Goal: Task Accomplishment & Management: Manage account settings

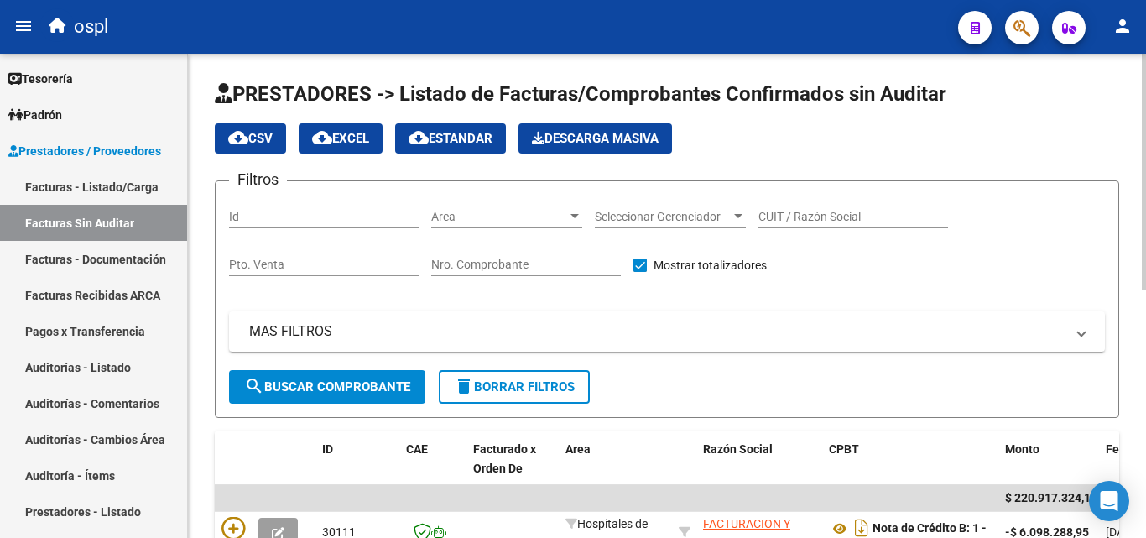
click at [569, 210] on div at bounding box center [574, 216] width 15 height 13
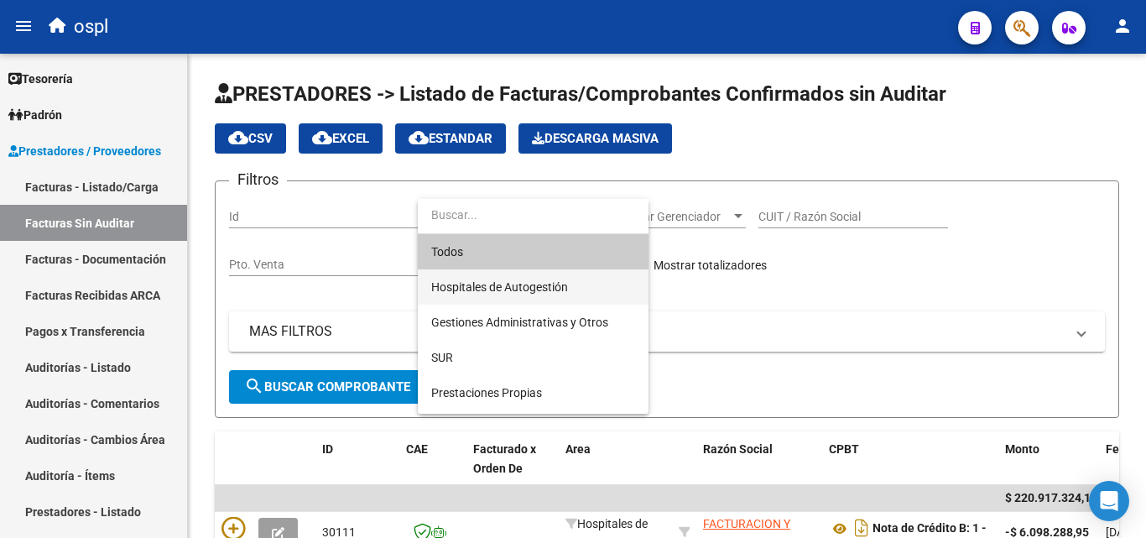
click at [570, 279] on span "Hospitales de Autogestión" at bounding box center [533, 286] width 204 height 35
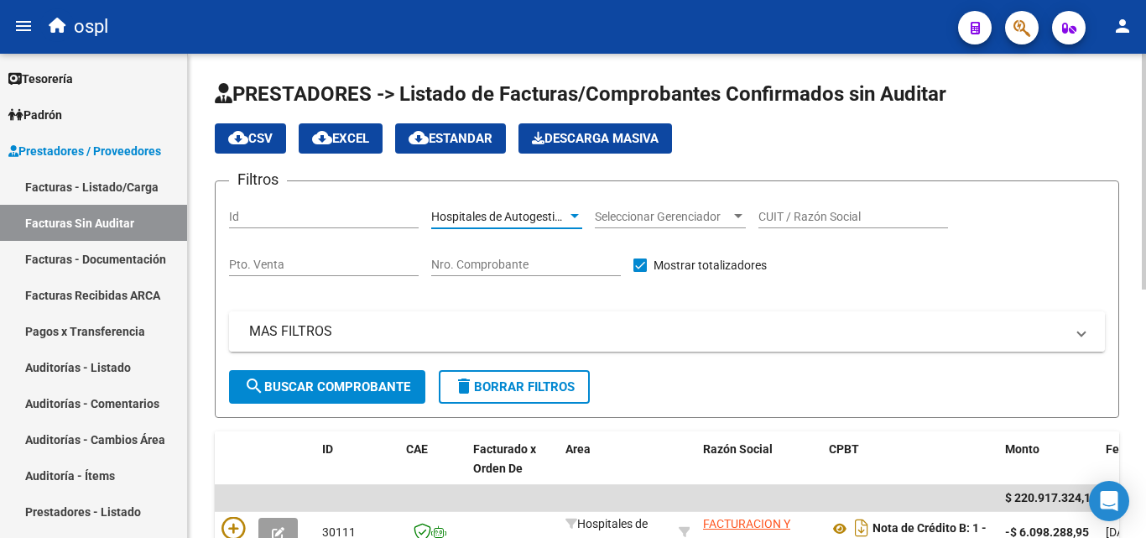
click at [478, 335] on mat-panel-title "MAS FILTROS" at bounding box center [656, 331] width 815 height 18
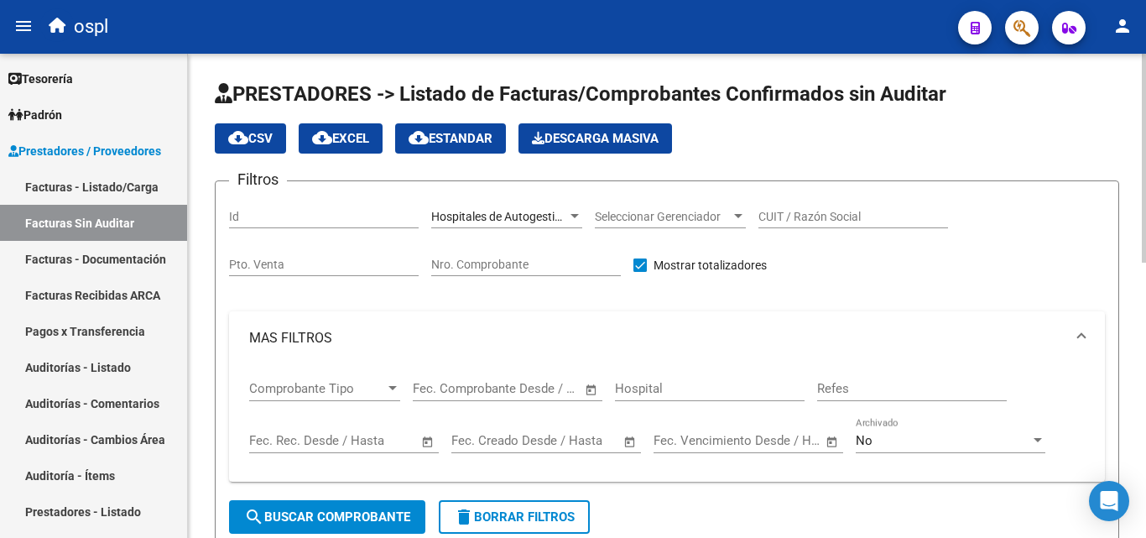
click at [595, 386] on span "Open calendar" at bounding box center [591, 389] width 40 height 40
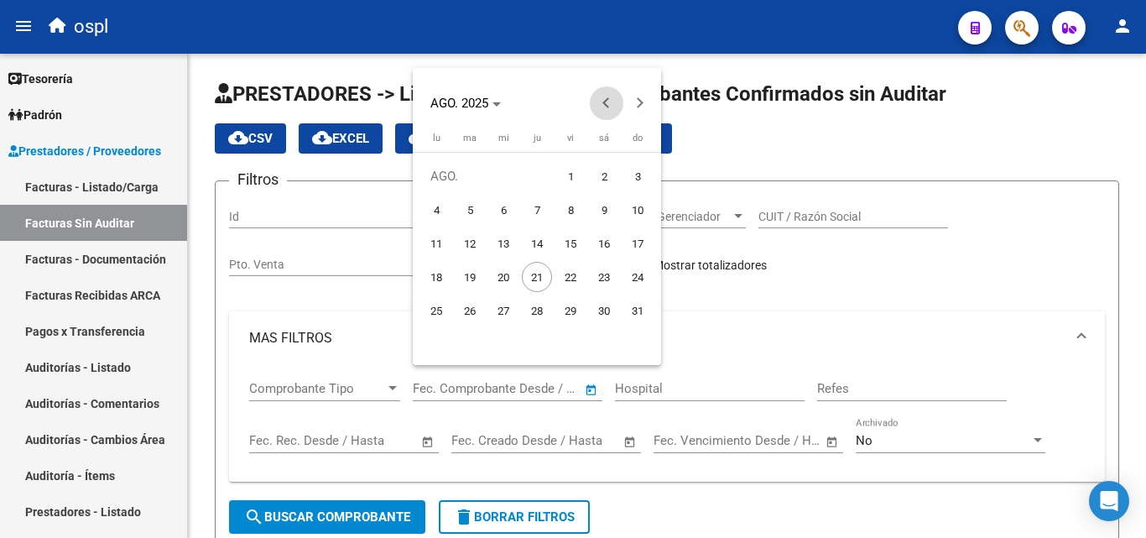
click at [603, 105] on span "Previous month" at bounding box center [607, 103] width 34 height 34
click at [645, 97] on span "Next month" at bounding box center [640, 103] width 34 height 34
click at [471, 205] on span "1" at bounding box center [470, 210] width 30 height 30
type input "[DATE]"
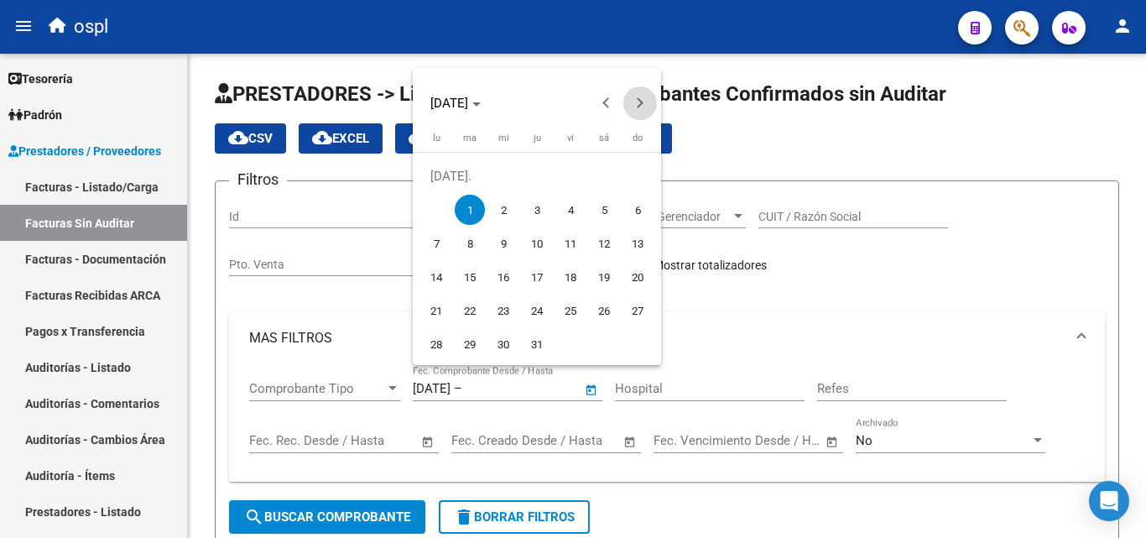
click at [637, 102] on button "Next month" at bounding box center [640, 103] width 34 height 34
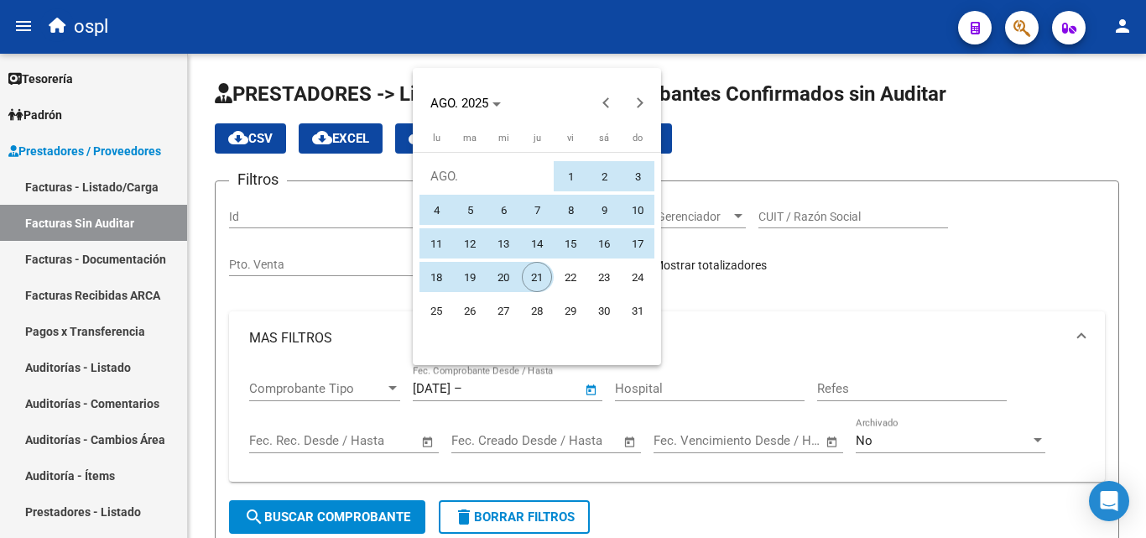
click at [538, 268] on span "21" at bounding box center [537, 277] width 30 height 30
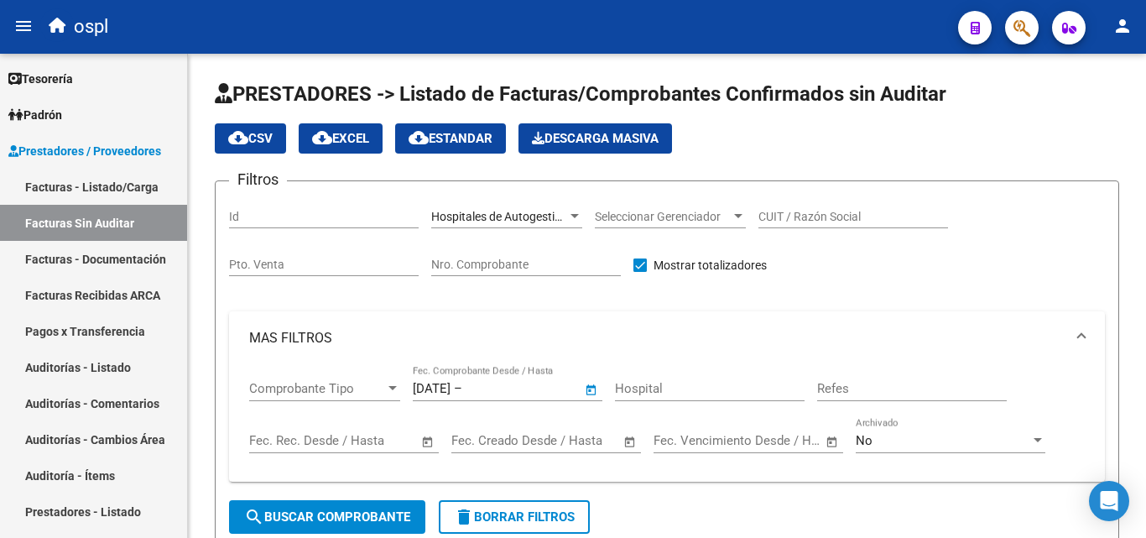
type input "[DATE]"
click at [361, 517] on span "search Buscar Comprobante" at bounding box center [327, 516] width 166 height 15
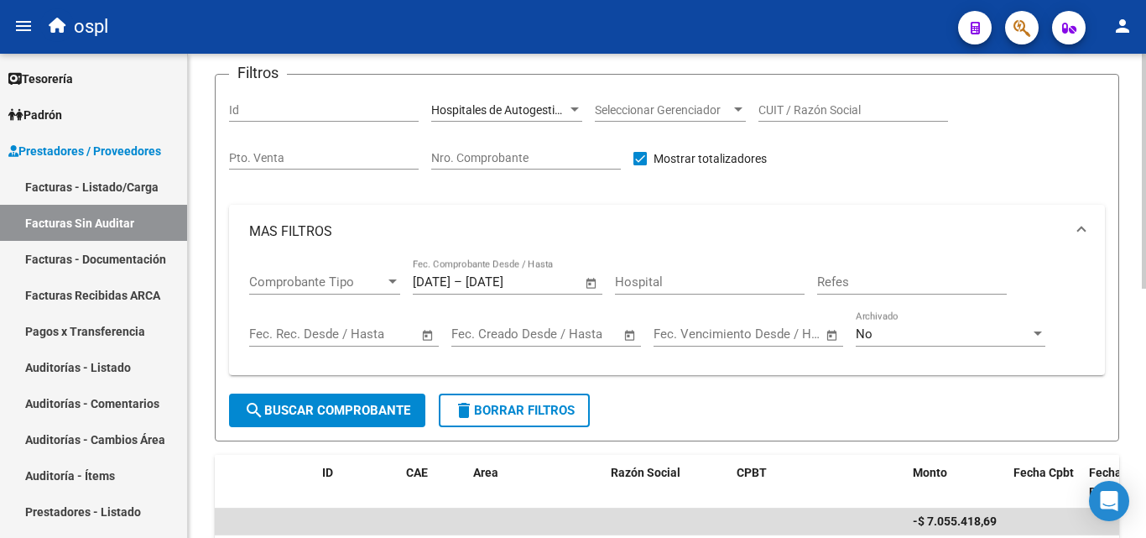
scroll to position [9, 0]
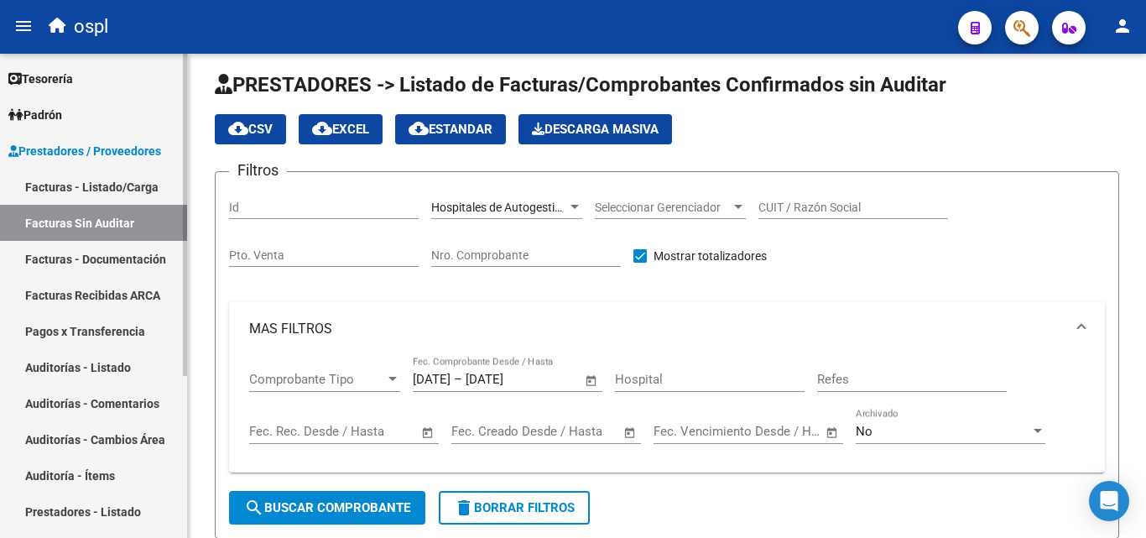
click at [143, 190] on link "Facturas - Listado/Carga" at bounding box center [93, 187] width 187 height 36
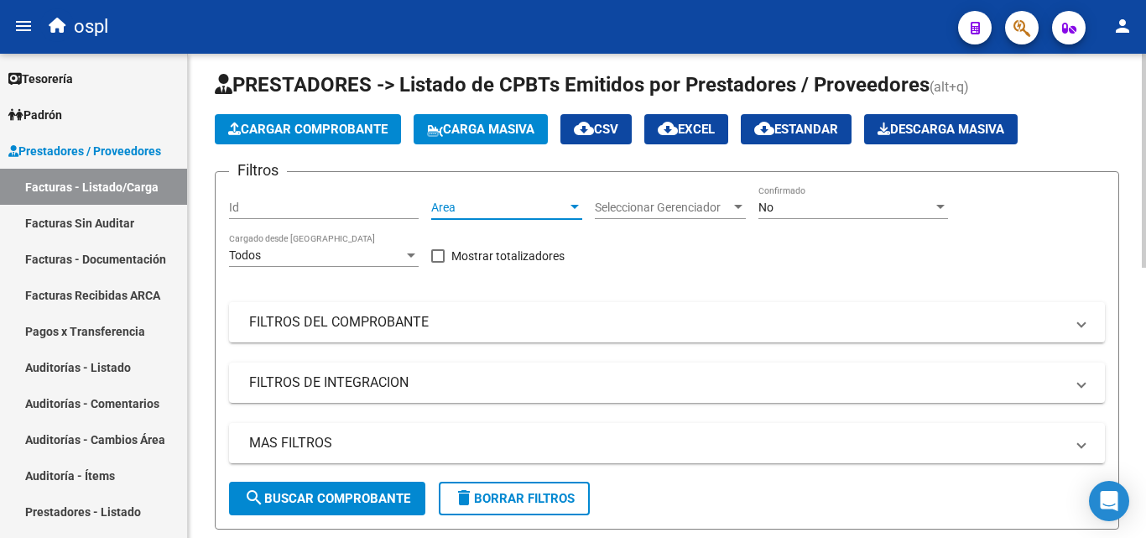
click at [559, 211] on span "Area" at bounding box center [499, 207] width 136 height 14
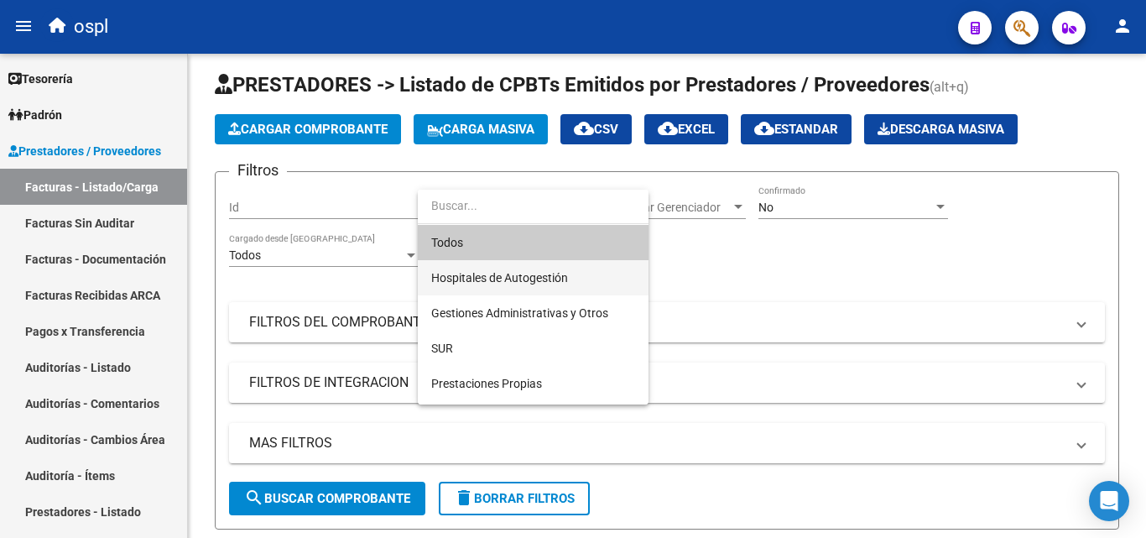
click at [575, 265] on span "Hospitales de Autogestión" at bounding box center [533, 277] width 204 height 35
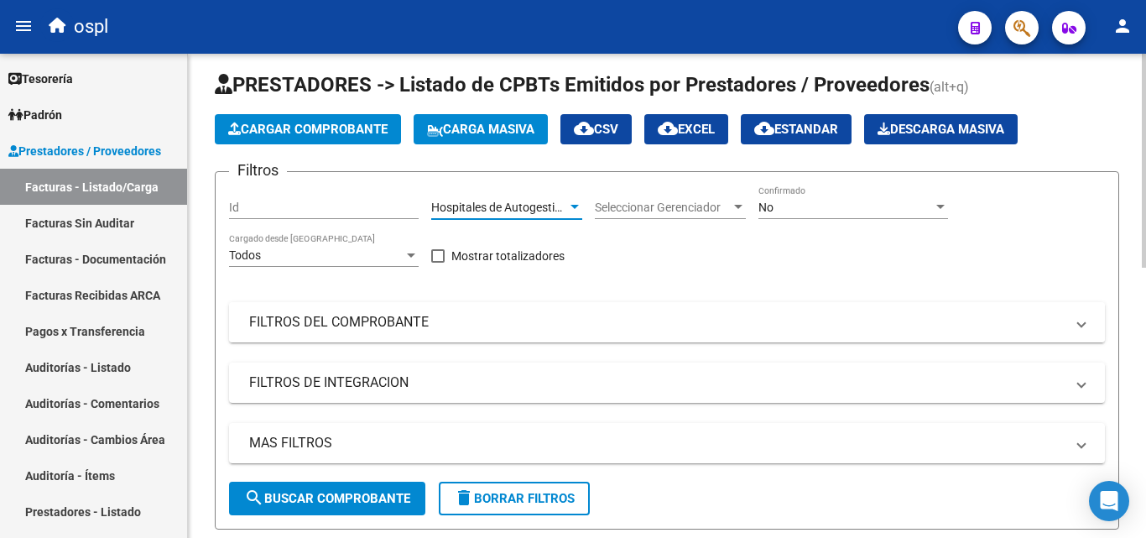
click at [400, 323] on mat-panel-title "FILTROS DEL COMPROBANTE" at bounding box center [656, 322] width 815 height 18
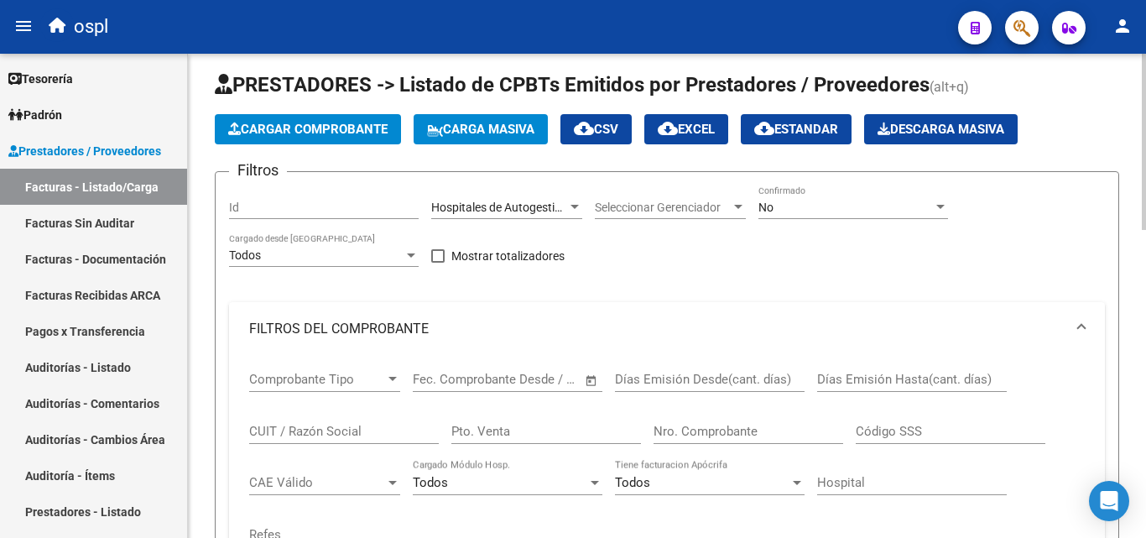
click at [591, 375] on span "Open calendar" at bounding box center [591, 380] width 40 height 40
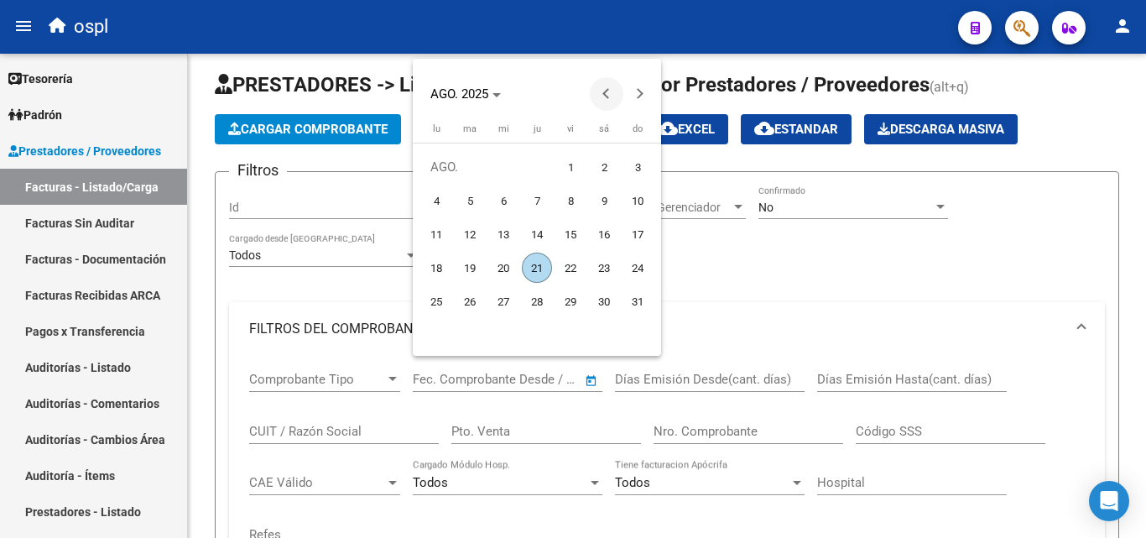
click at [606, 91] on button "Previous month" at bounding box center [607, 94] width 34 height 34
click at [467, 199] on span "1" at bounding box center [470, 200] width 30 height 30
type input "[DATE]"
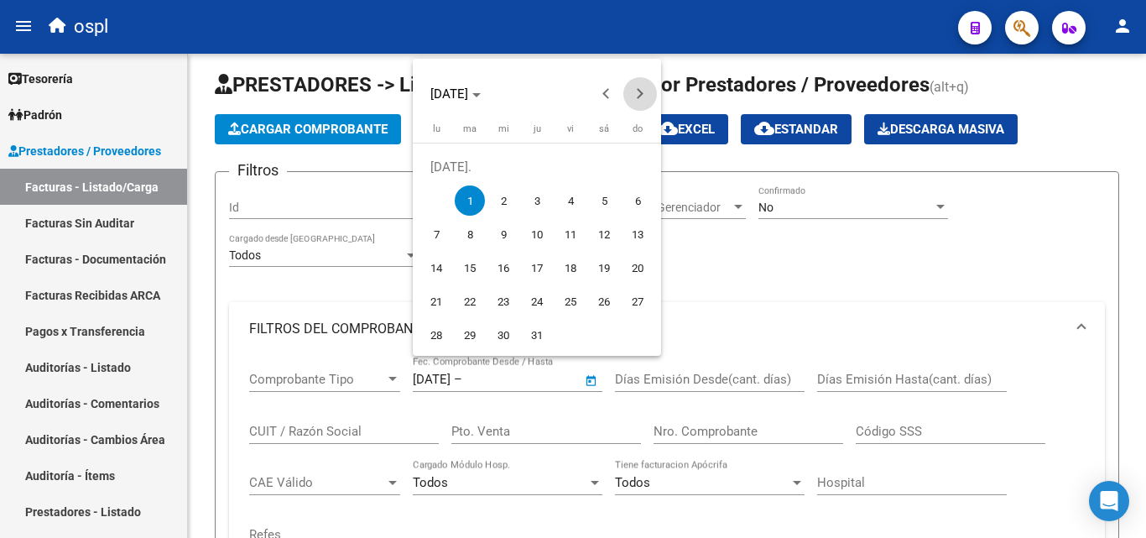
click at [641, 98] on span "Next month" at bounding box center [640, 94] width 34 height 34
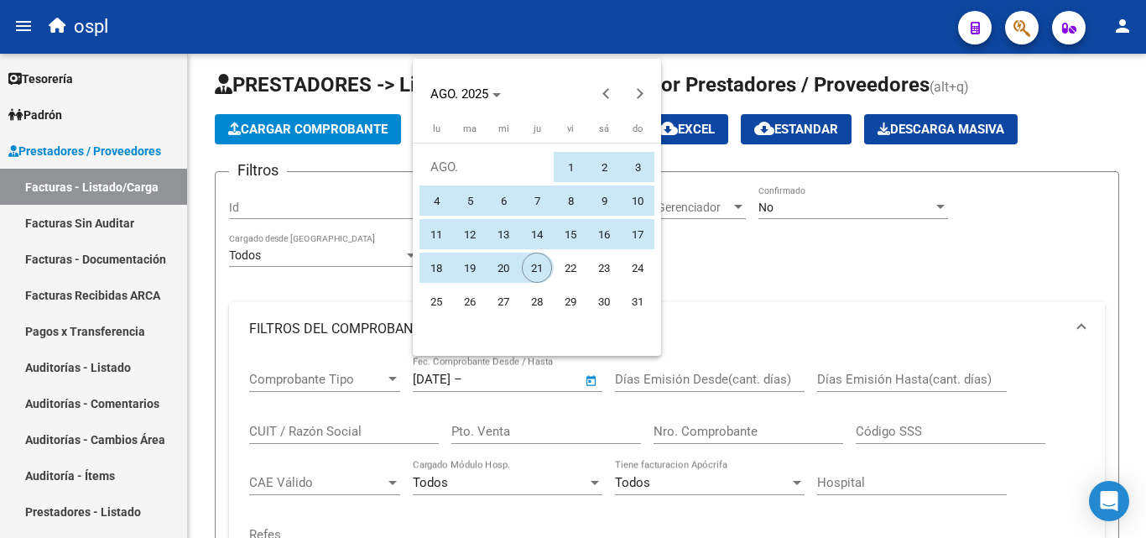
click at [545, 263] on span "21" at bounding box center [537, 267] width 30 height 30
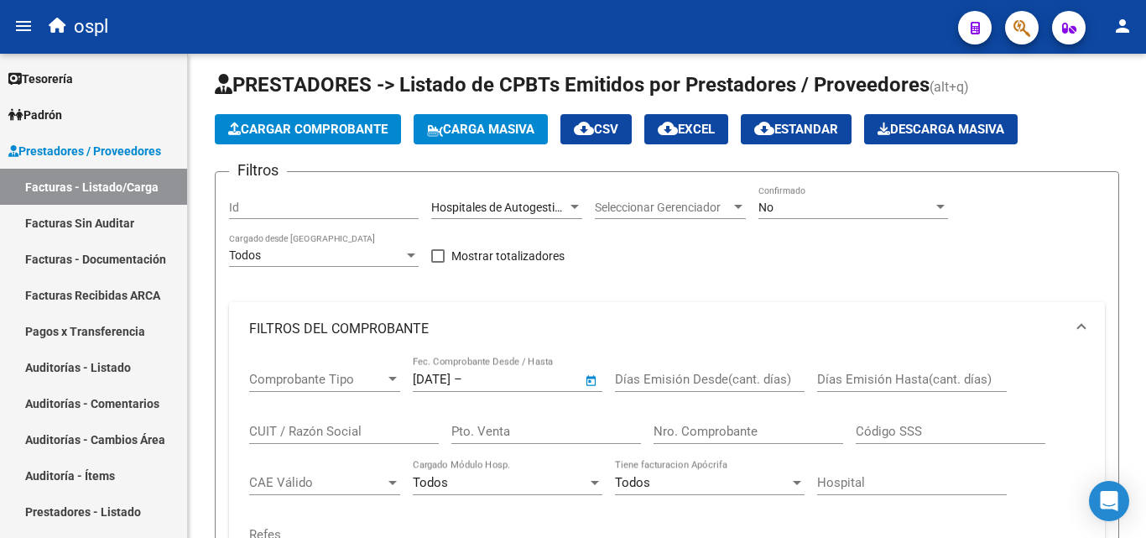
type input "[DATE]"
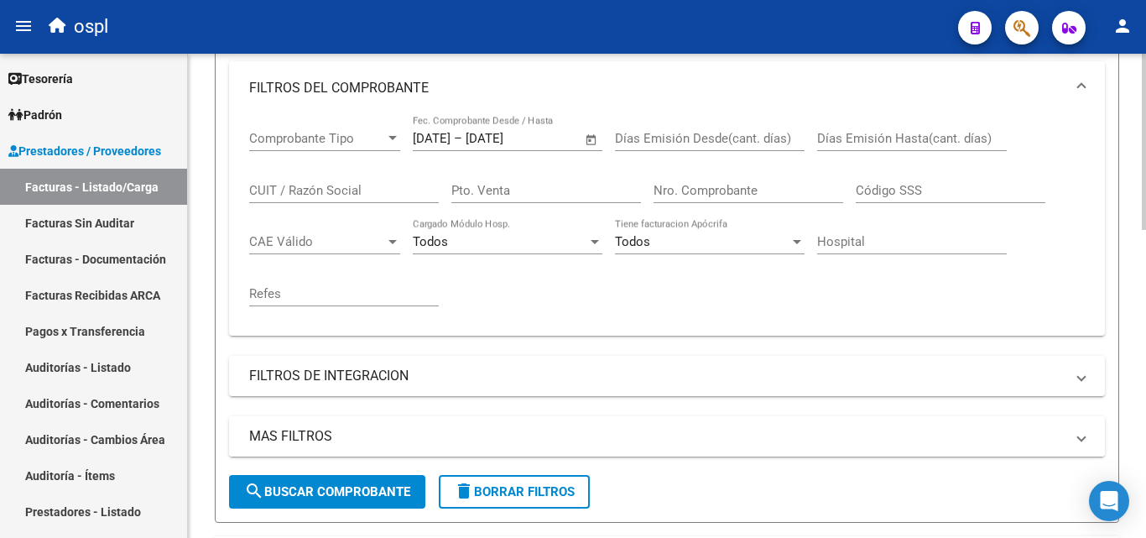
scroll to position [252, 0]
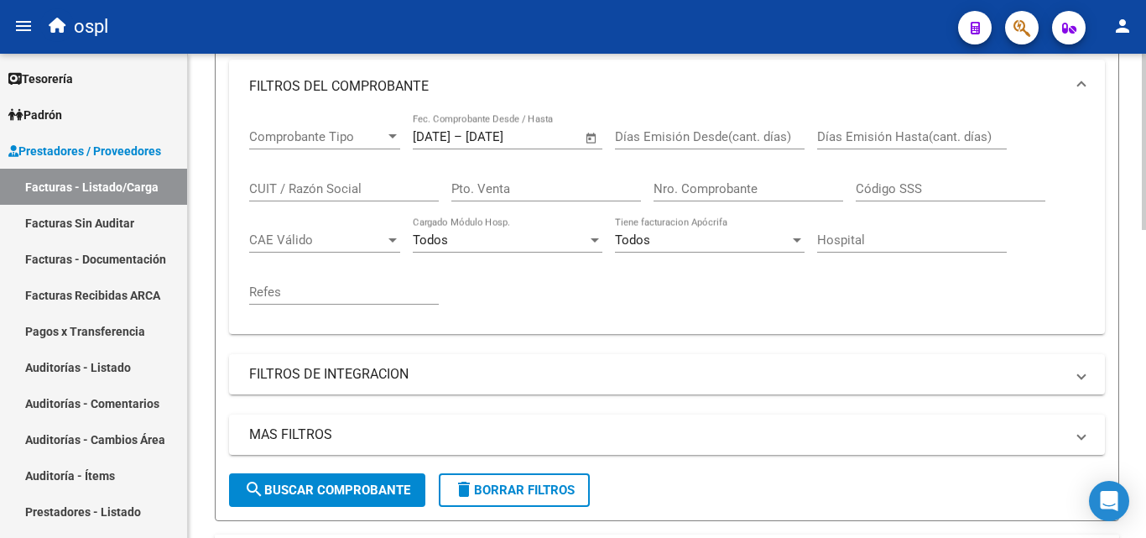
click at [329, 471] on div "MAS FILTROS Todos Con Doc. Respaldatoria Todos Con Trazabilidad Todos Asociado …" at bounding box center [667, 443] width 876 height 59
drag, startPoint x: 334, startPoint y: 486, endPoint x: 404, endPoint y: 456, distance: 76.3
click at [336, 486] on span "search Buscar Comprobante" at bounding box center [327, 489] width 166 height 15
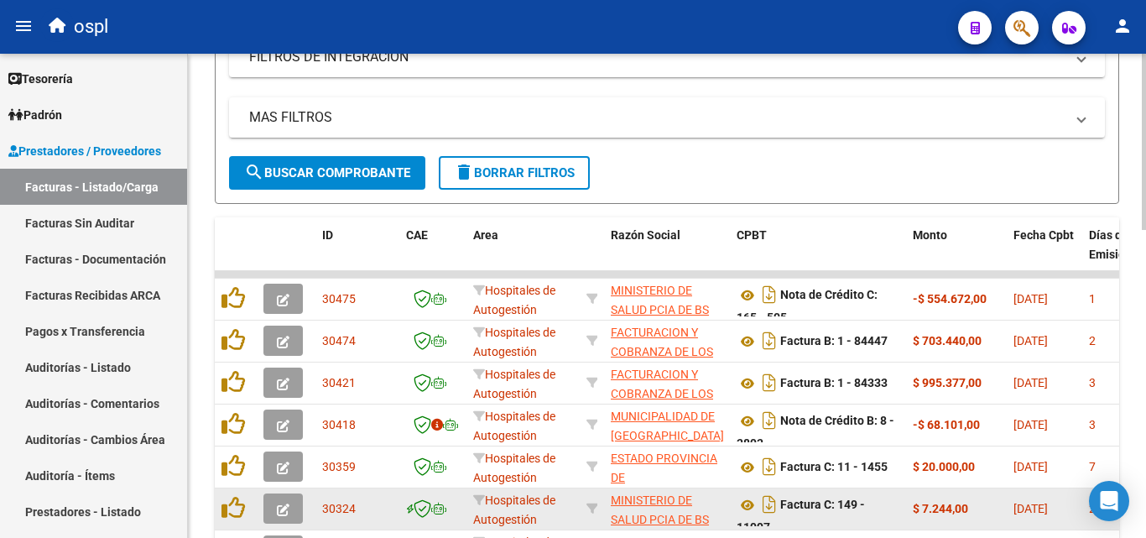
scroll to position [760, 0]
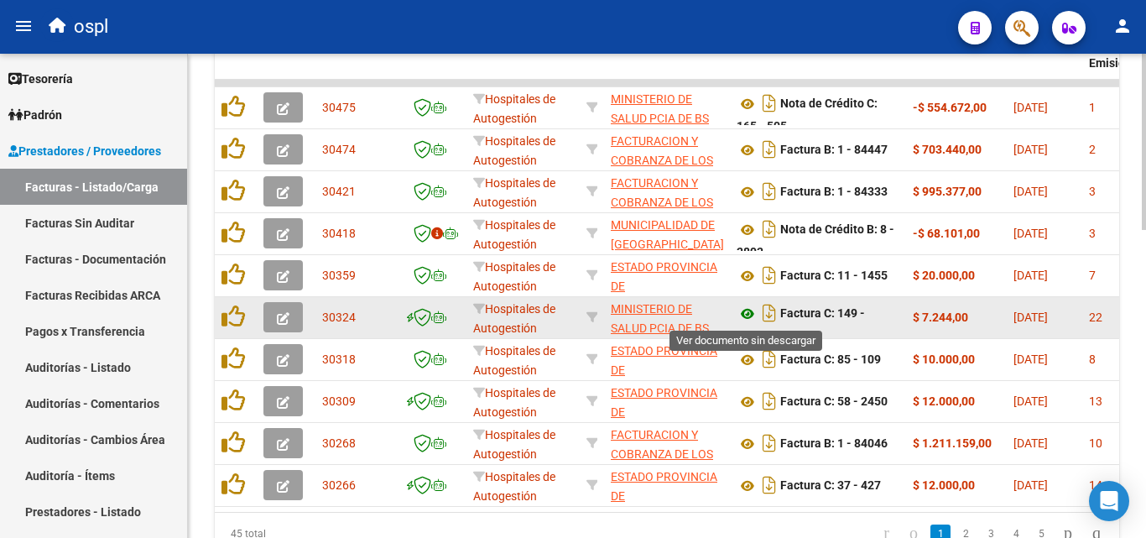
click at [745, 310] on icon at bounding box center [747, 314] width 22 height 20
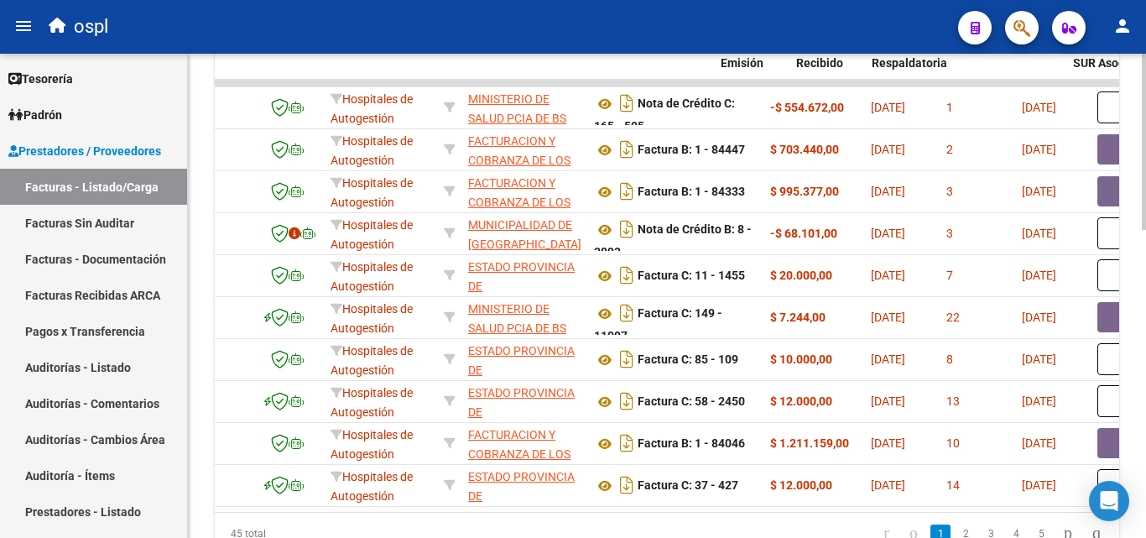
scroll to position [0, 368]
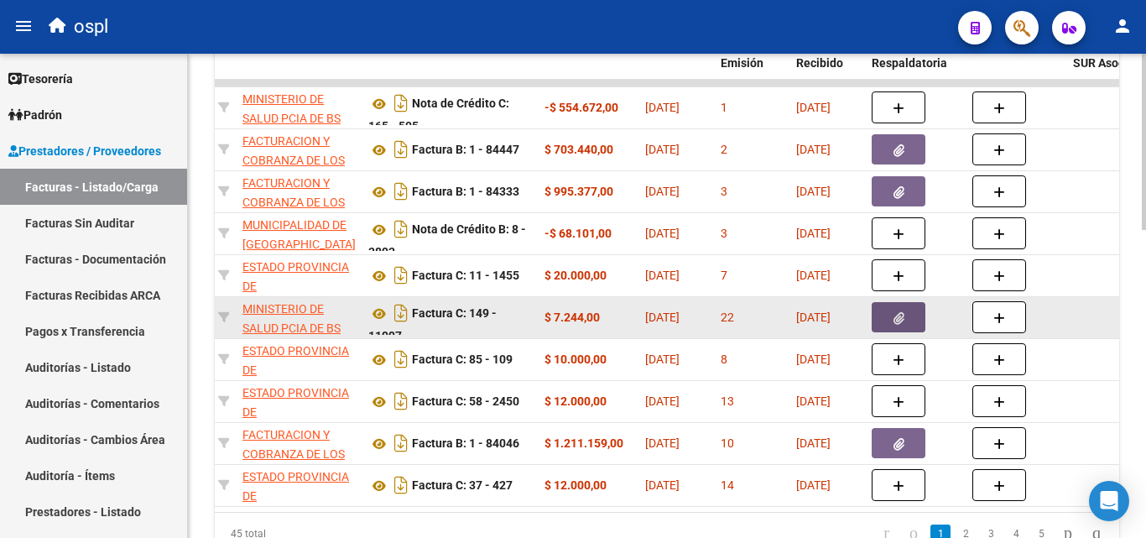
click at [902, 310] on span "button" at bounding box center [898, 316] width 11 height 15
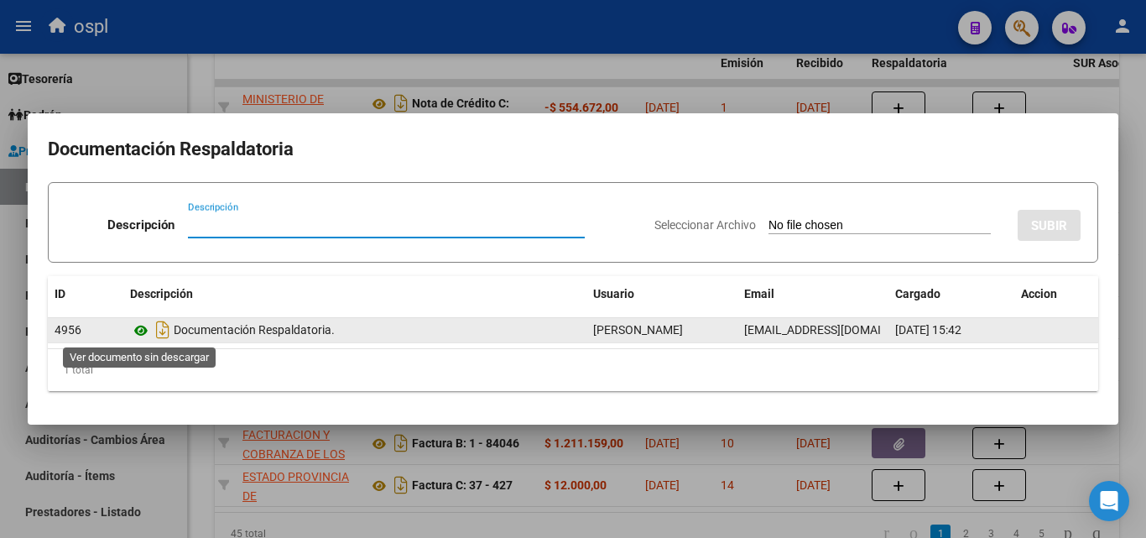
click at [143, 333] on icon at bounding box center [141, 330] width 22 height 20
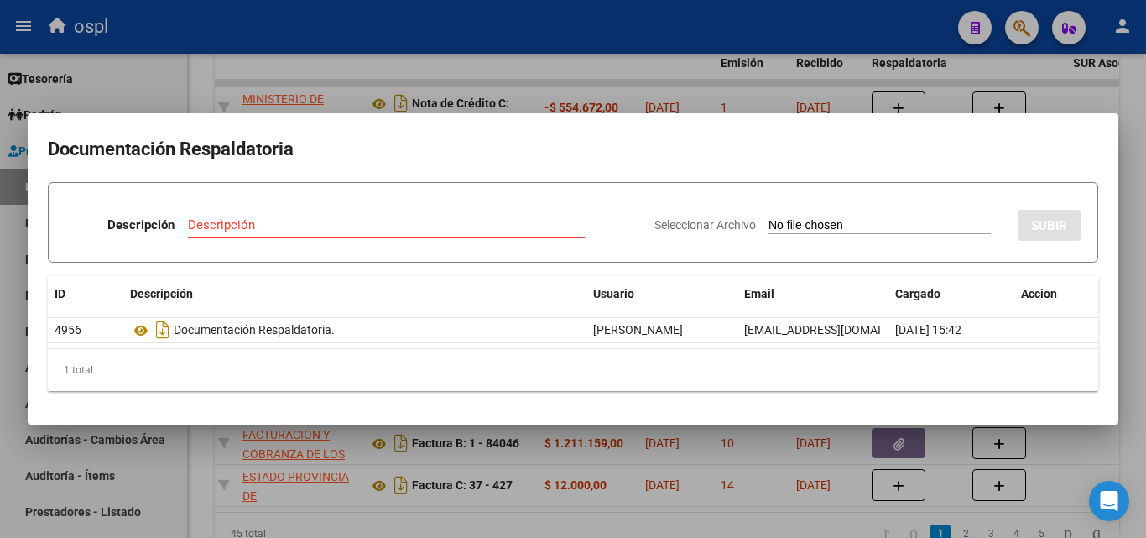
click at [733, 81] on div at bounding box center [573, 269] width 1146 height 538
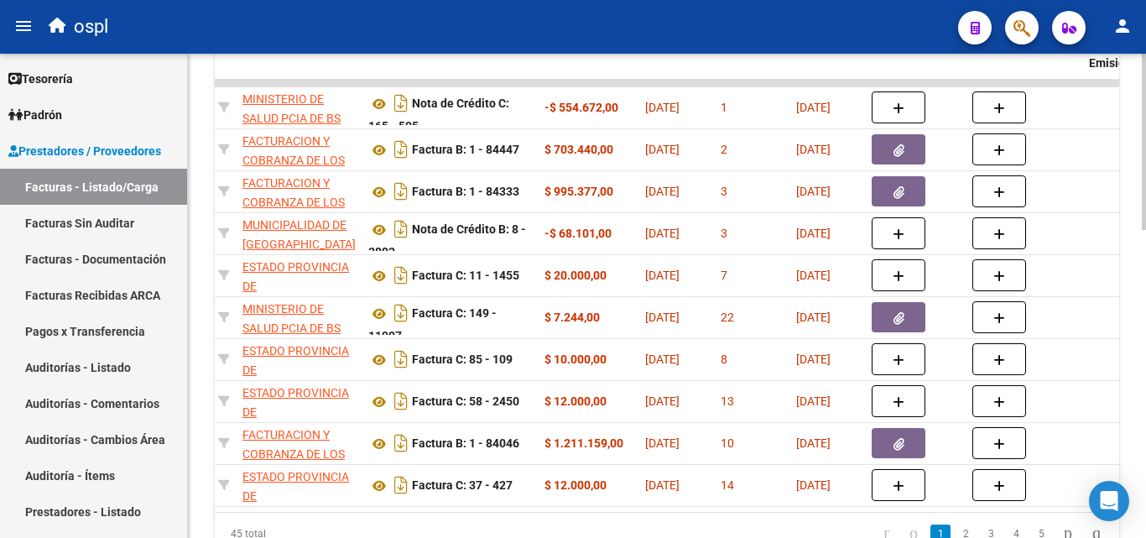
scroll to position [0, 0]
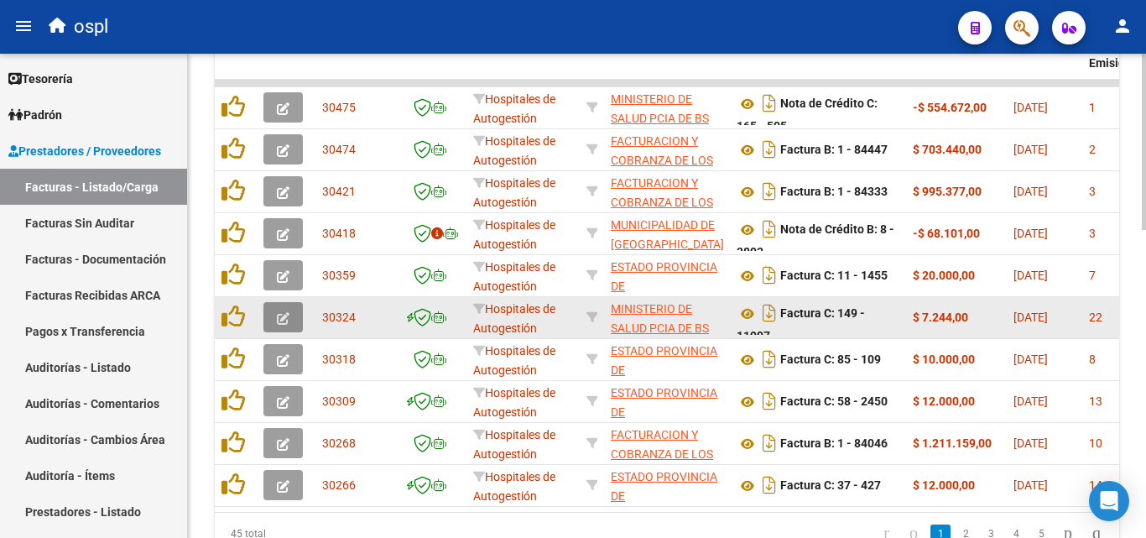
click at [291, 317] on button "button" at bounding box center [282, 317] width 39 height 30
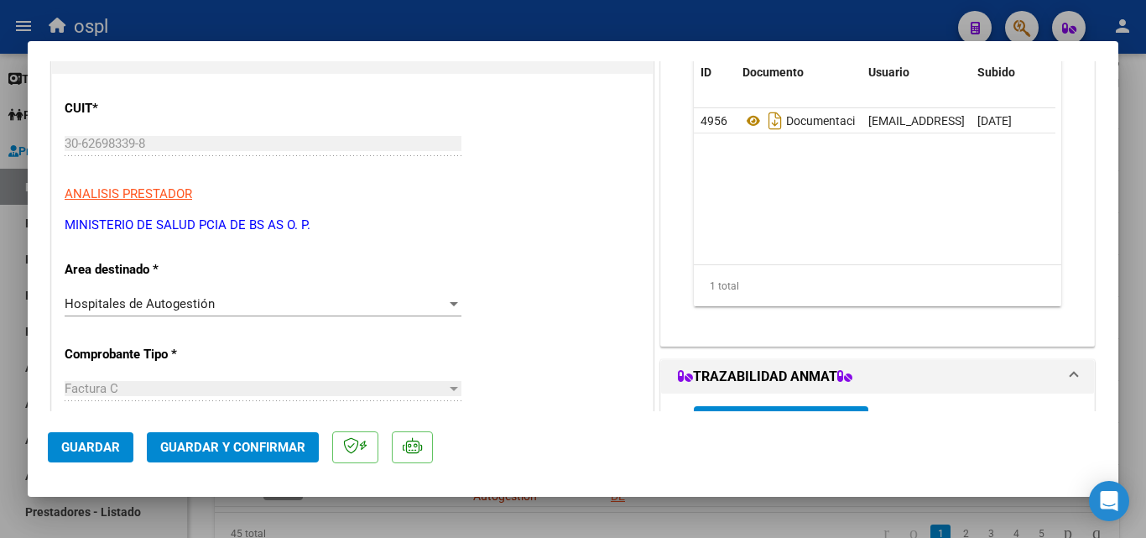
scroll to position [252, 0]
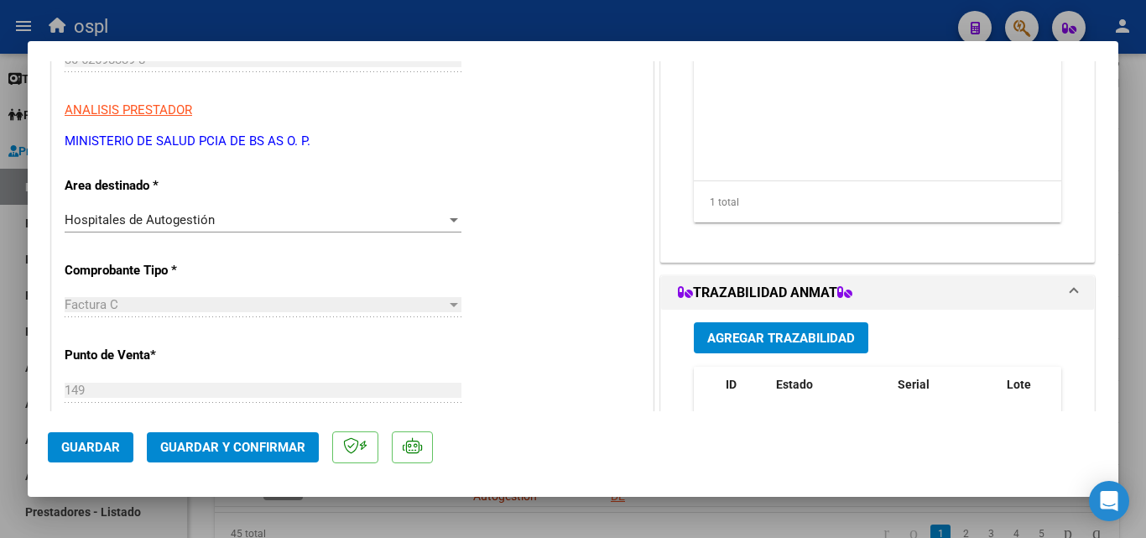
click at [438, 217] on div "Hospitales de Autogestión" at bounding box center [256, 219] width 382 height 15
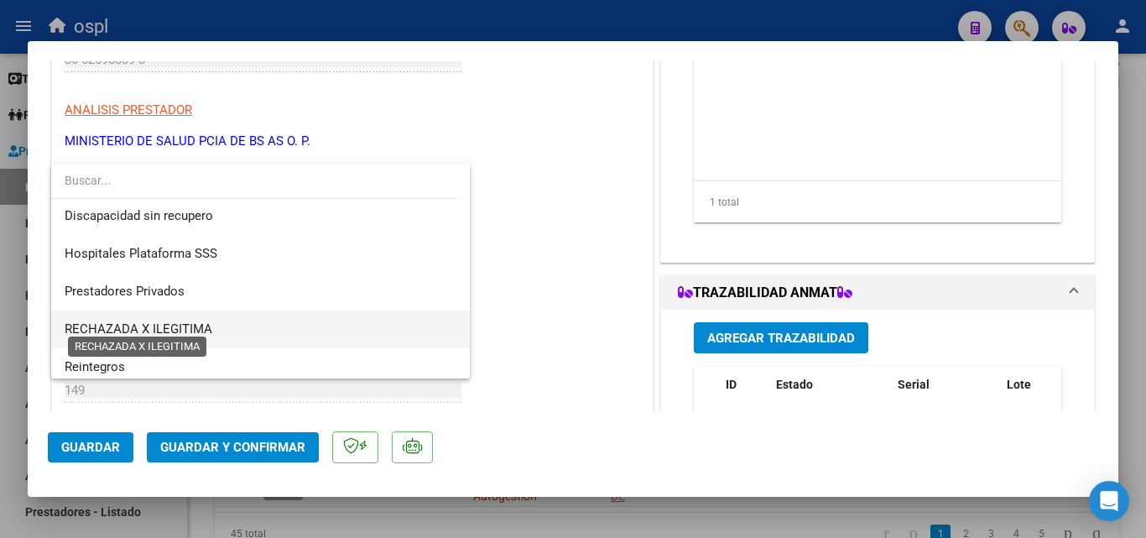
scroll to position [238, 0]
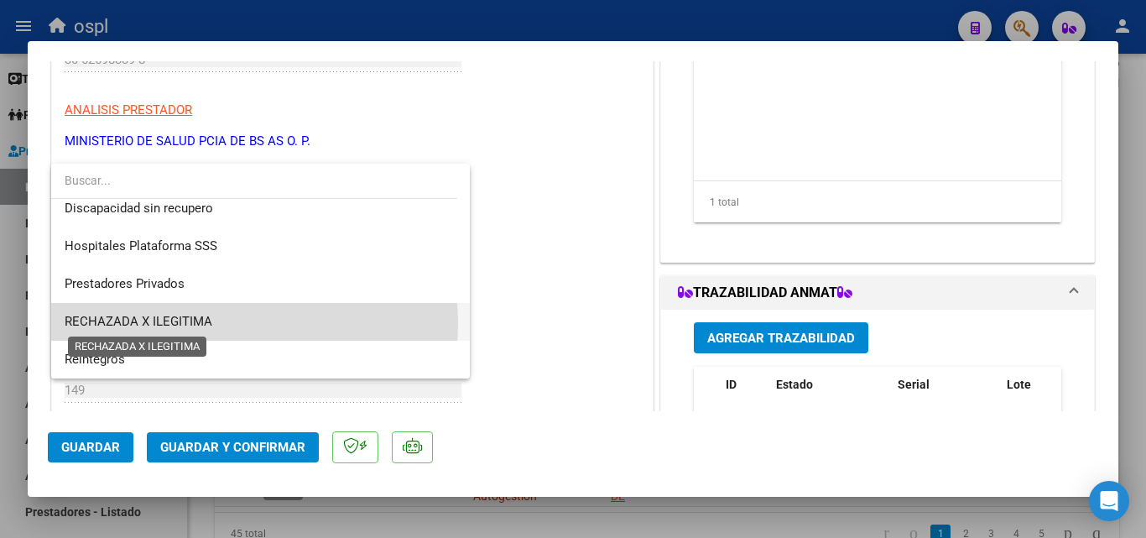
click at [204, 323] on span "RECHAZADA X ILEGITIMA" at bounding box center [139, 321] width 148 height 15
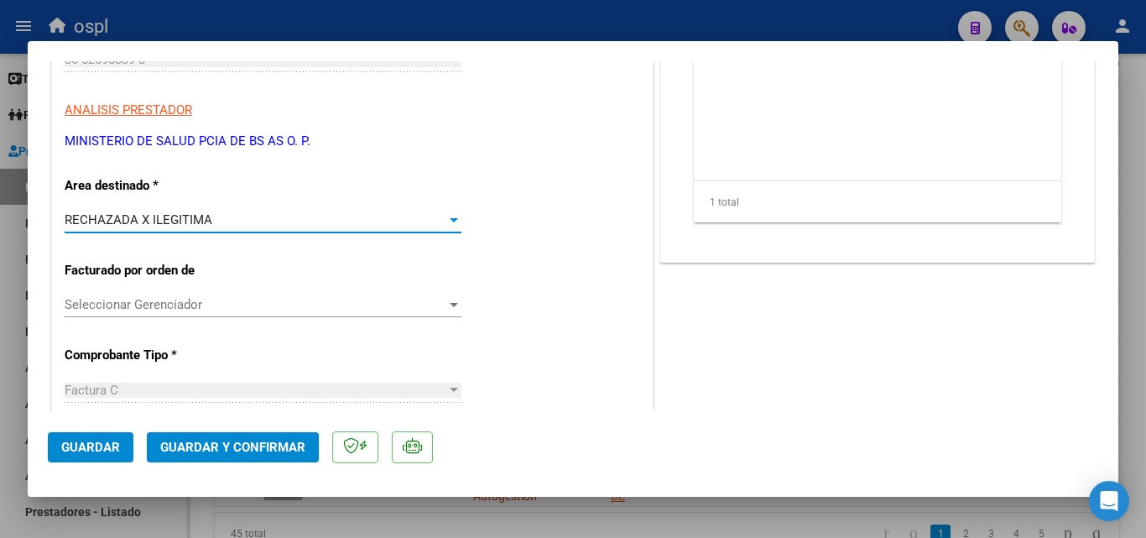
click at [243, 452] on span "Guardar y Confirmar" at bounding box center [232, 446] width 145 height 15
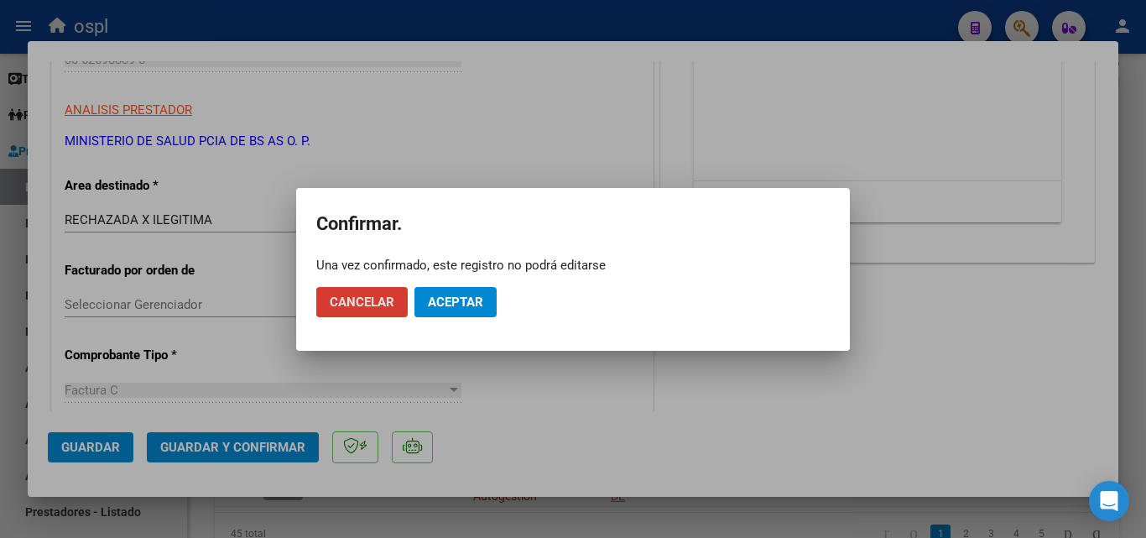
click at [465, 295] on span "Aceptar" at bounding box center [455, 301] width 55 height 15
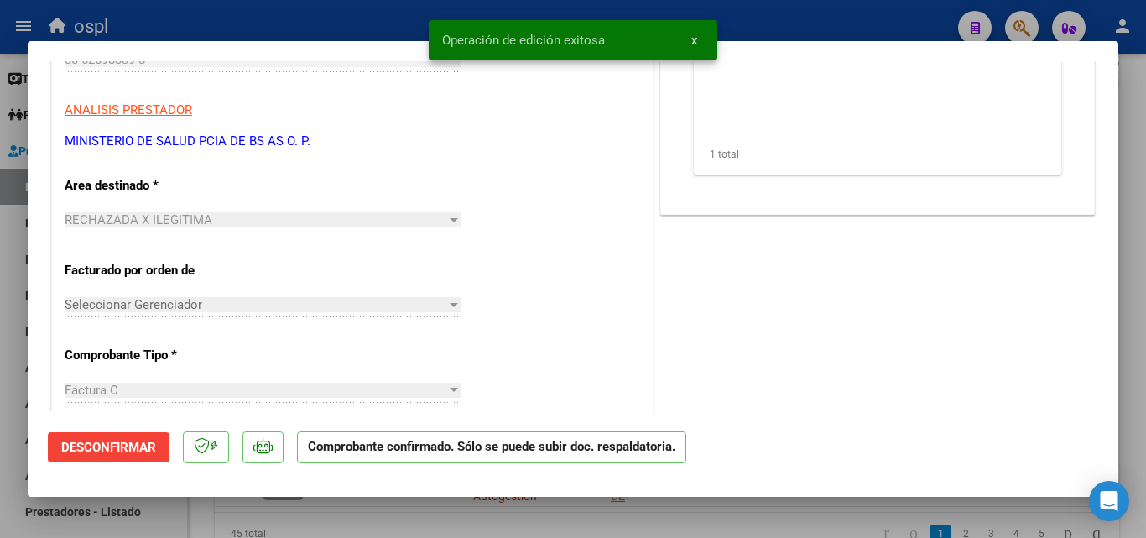
click at [0, 275] on div at bounding box center [573, 269] width 1146 height 538
type input "$ 0,00"
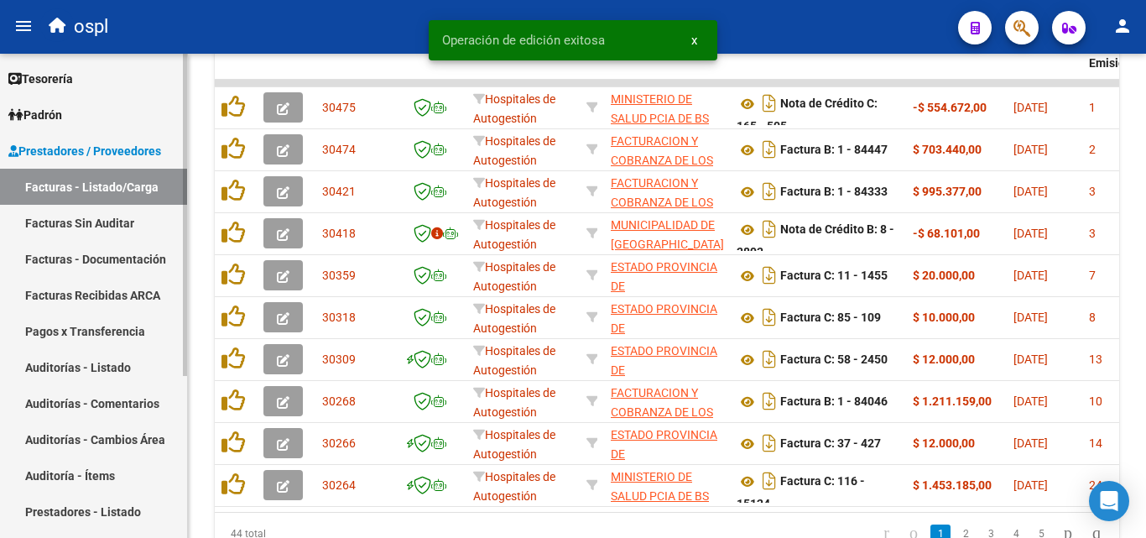
click at [91, 221] on link "Facturas Sin Auditar" at bounding box center [93, 223] width 187 height 36
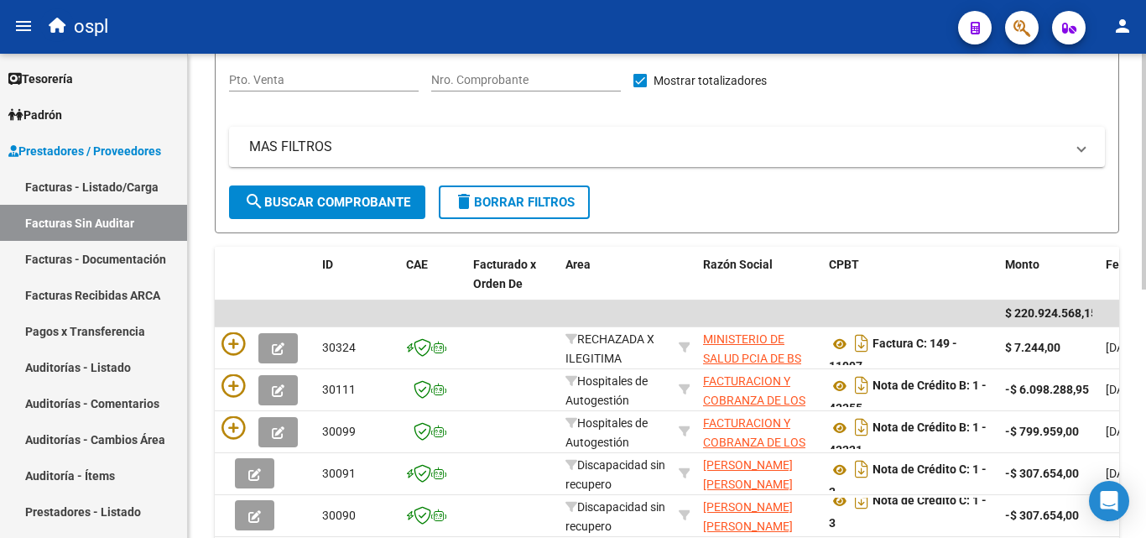
scroll to position [173, 0]
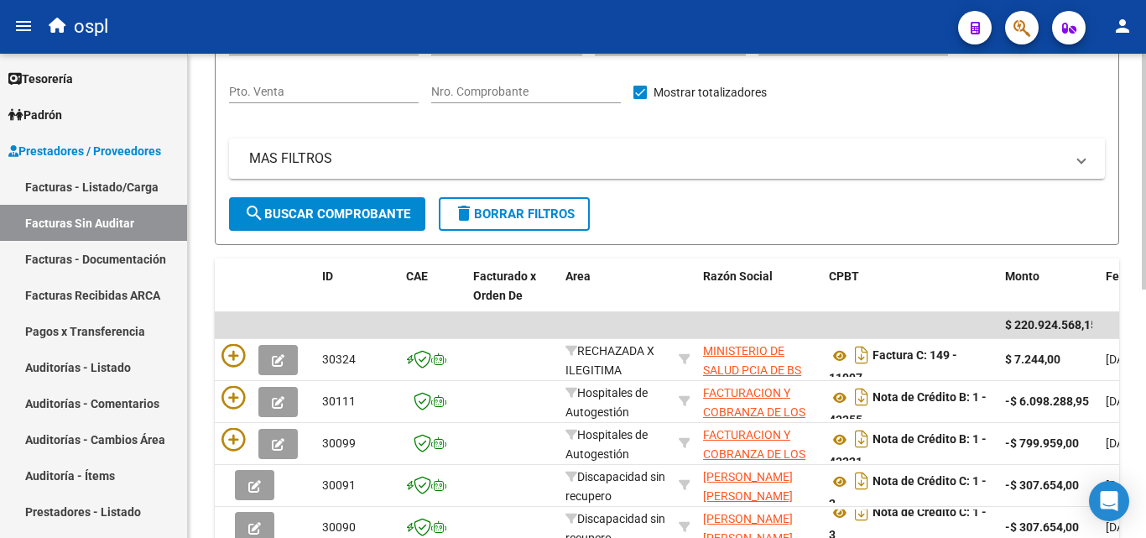
click at [580, 98] on input "Nro. Comprobante" at bounding box center [526, 92] width 190 height 14
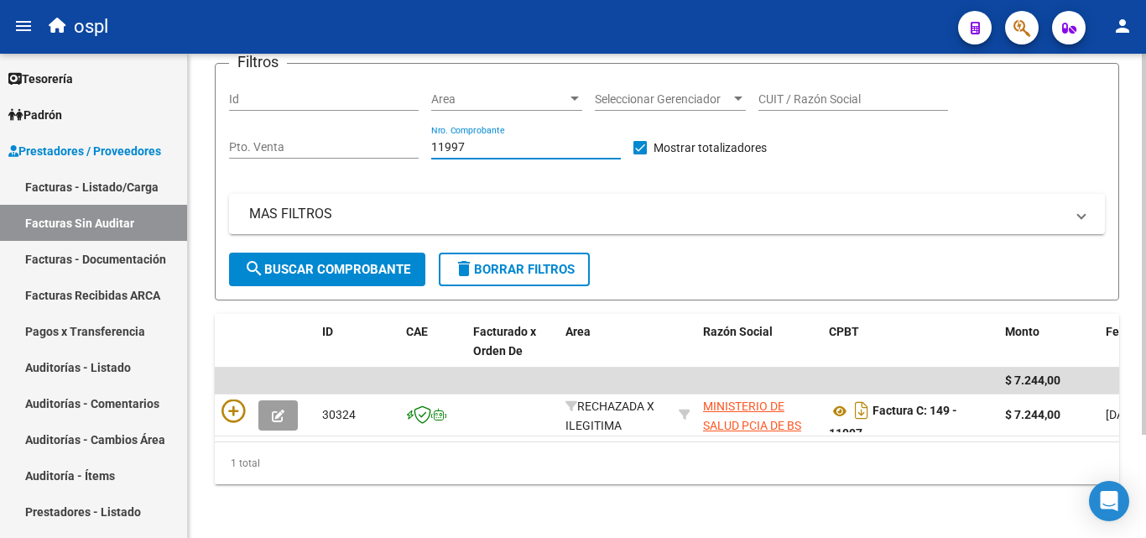
scroll to position [131, 0]
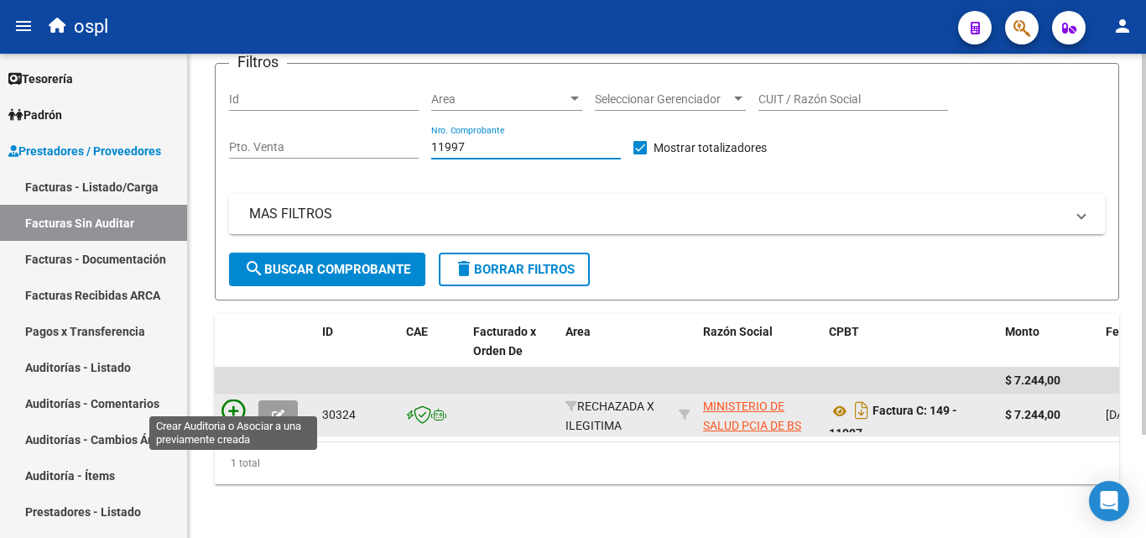
type input "11997"
click at [226, 399] on icon at bounding box center [232, 410] width 23 height 23
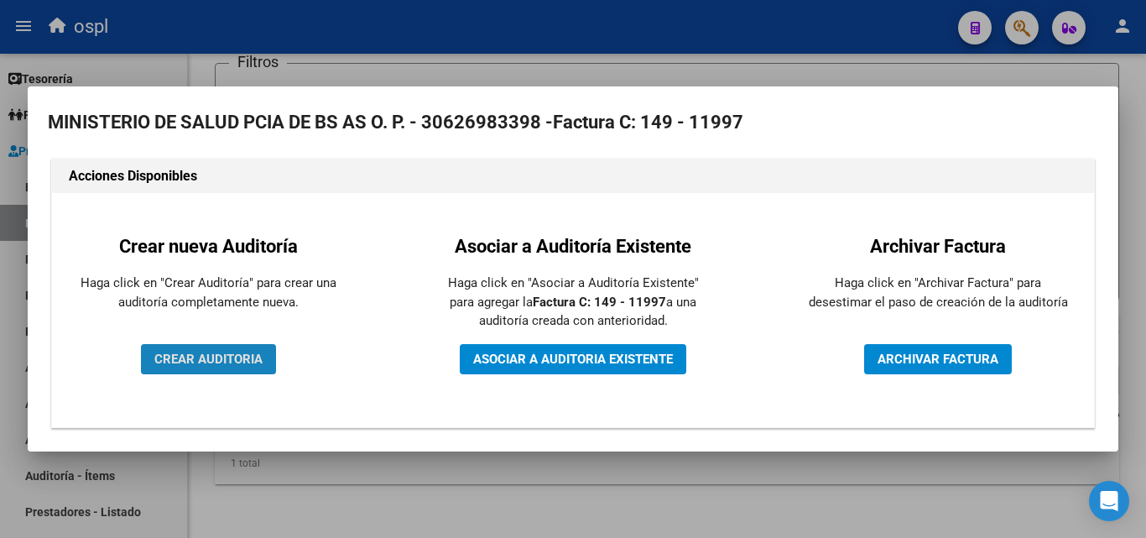
click at [236, 361] on span "CREAR AUDITORIA" at bounding box center [208, 358] width 108 height 15
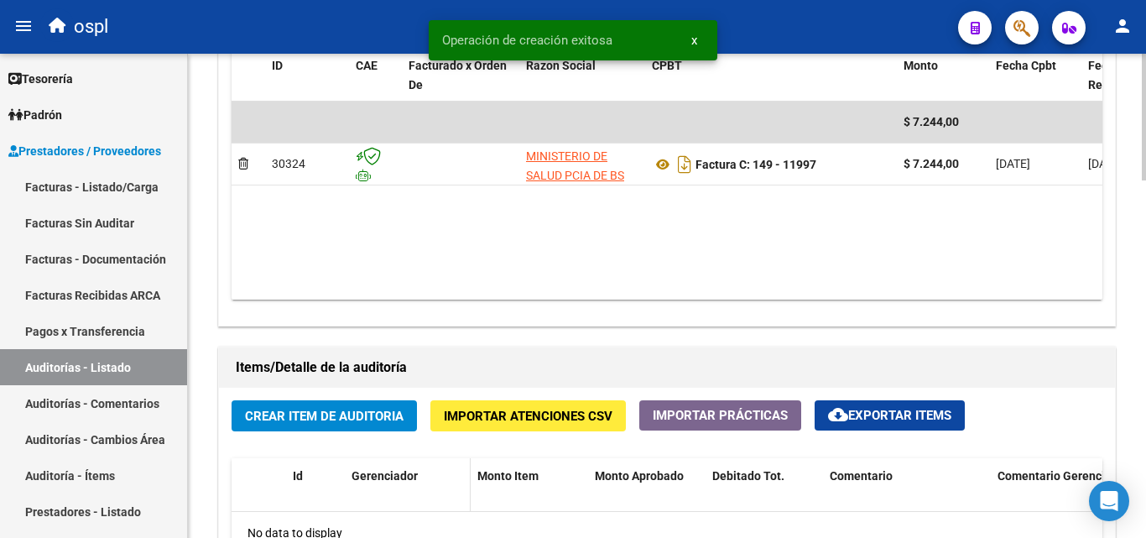
scroll to position [1006, 0]
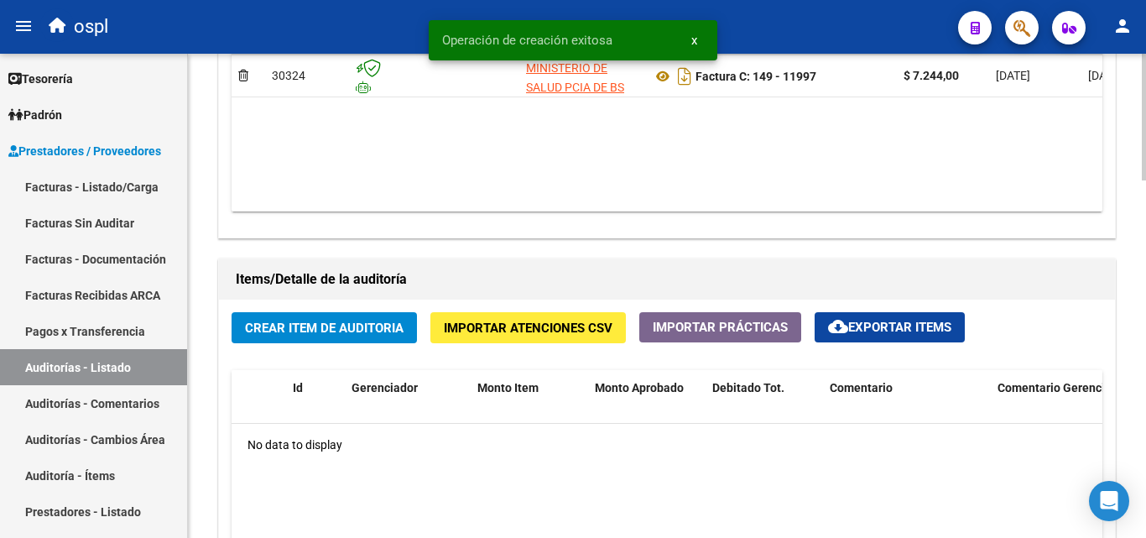
click at [314, 324] on span "Crear Item de Auditoria" at bounding box center [324, 327] width 159 height 15
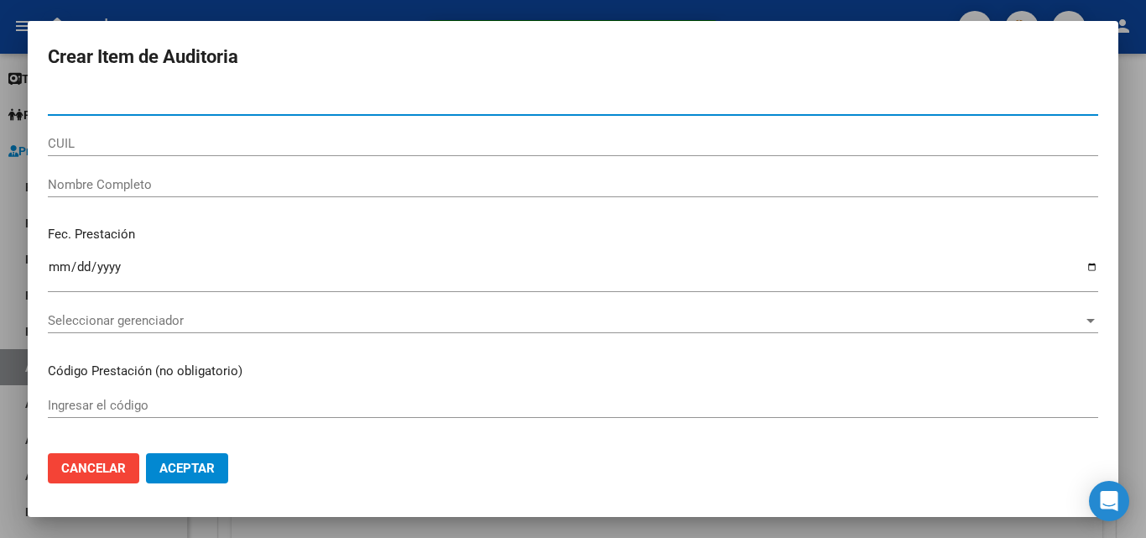
click at [143, 188] on input "Nombre Completo" at bounding box center [573, 184] width 1050 height 15
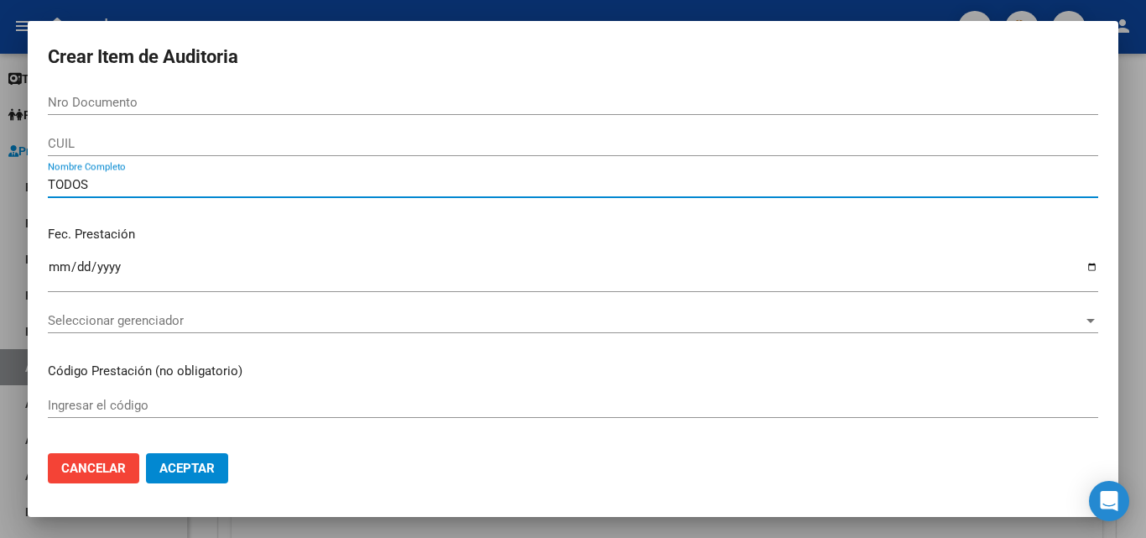
type input "TODOS"
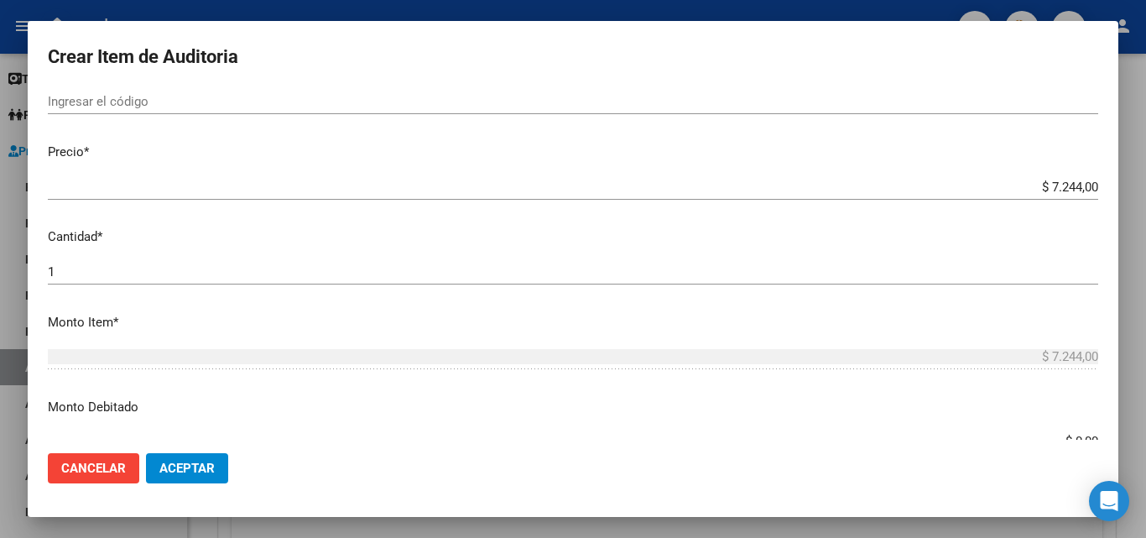
scroll to position [419, 0]
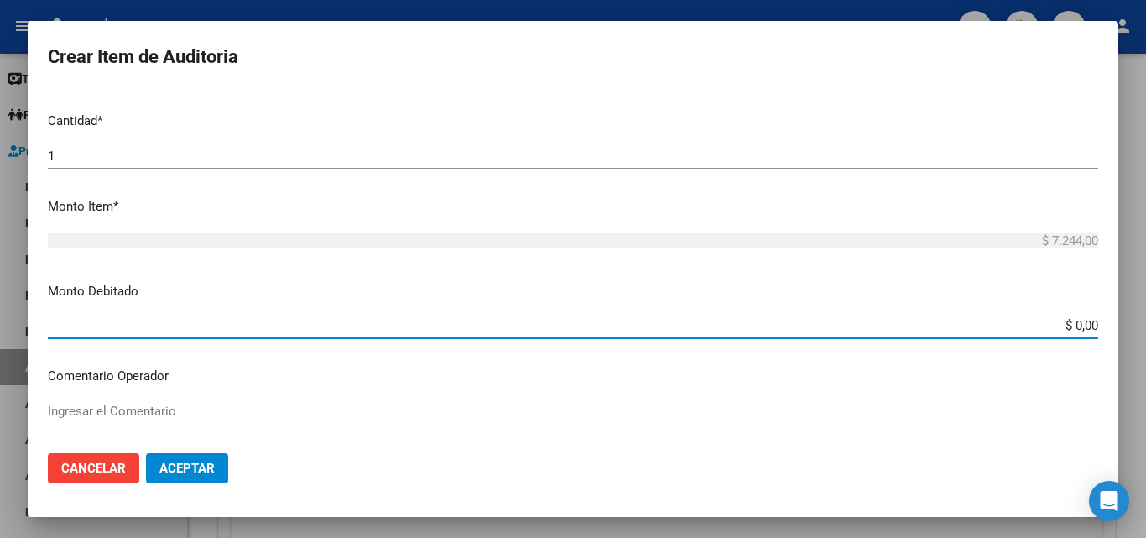
click at [1092, 323] on app-form-text-field "Monto Debitado $ 0,00 Ingresar el monto" at bounding box center [580, 308] width 1064 height 52
drag, startPoint x: 1069, startPoint y: 328, endPoint x: 1102, endPoint y: 328, distance: 32.7
click at [1102, 328] on mat-dialog-content "Nro Documento CUIL TODOS Nombre Completo Fec. Prestación Ingresar la fecha Sele…" at bounding box center [573, 265] width 1090 height 350
type input "$ 7.244,00"
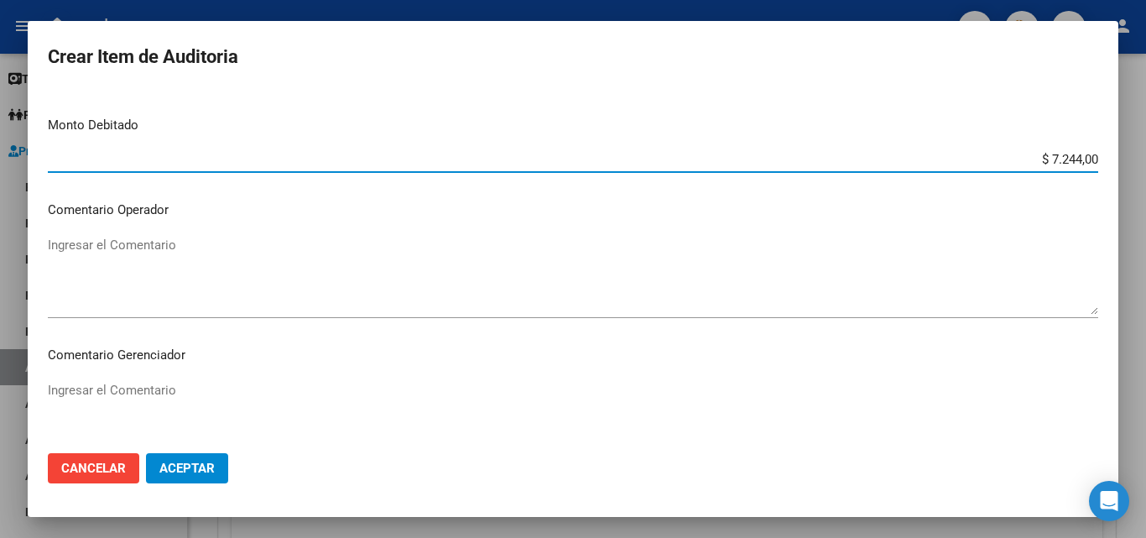
scroll to position [587, 0]
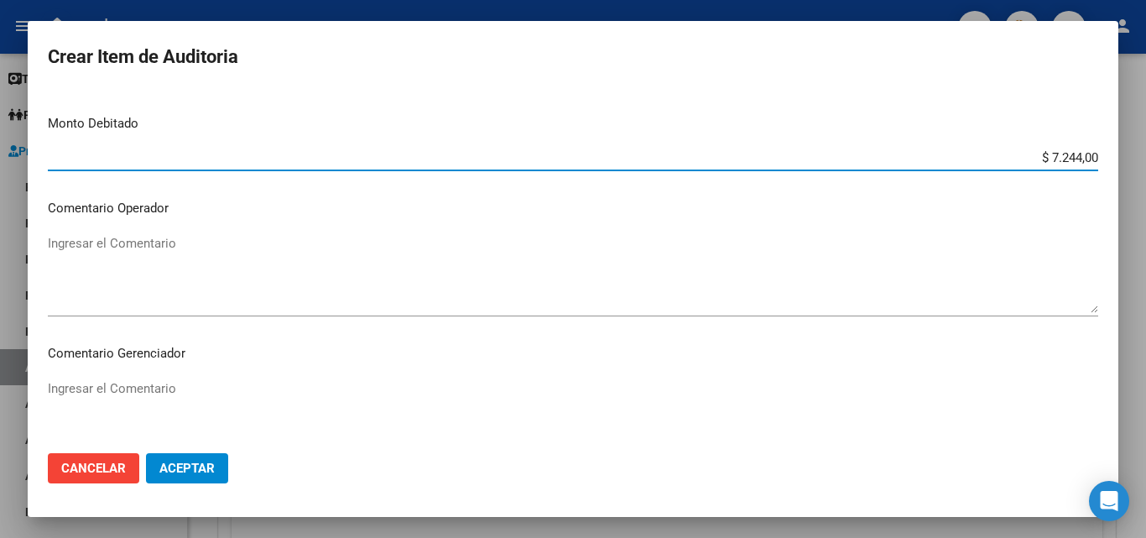
click at [95, 237] on textarea "Ingresar el Comentario" at bounding box center [573, 273] width 1050 height 79
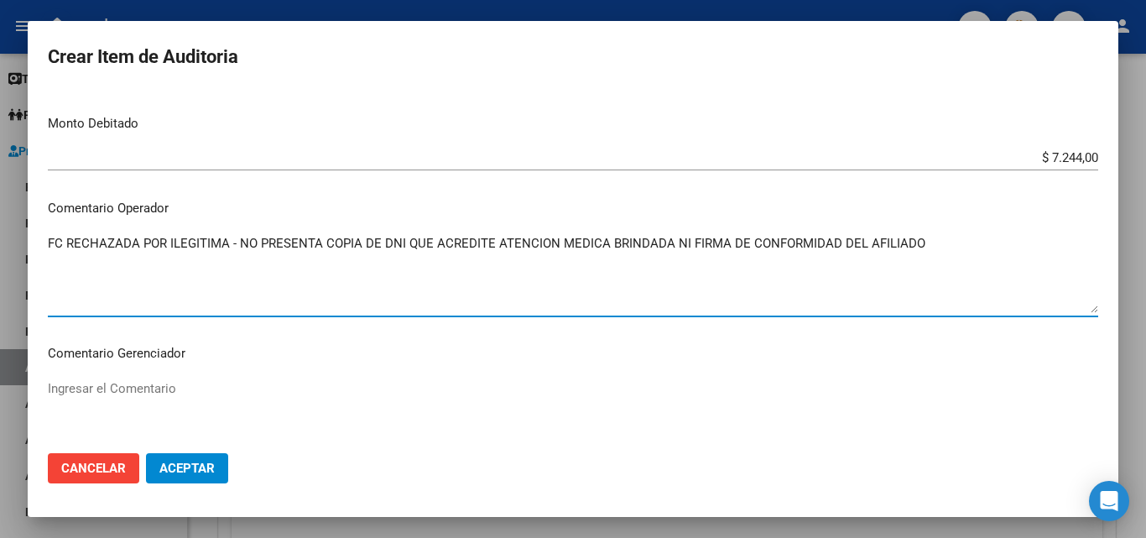
type textarea "FC RECHAZADA POR ILEGITIMA - NO PRESENTA COPIA DE DNI QUE ACREDITE ATENCION MED…"
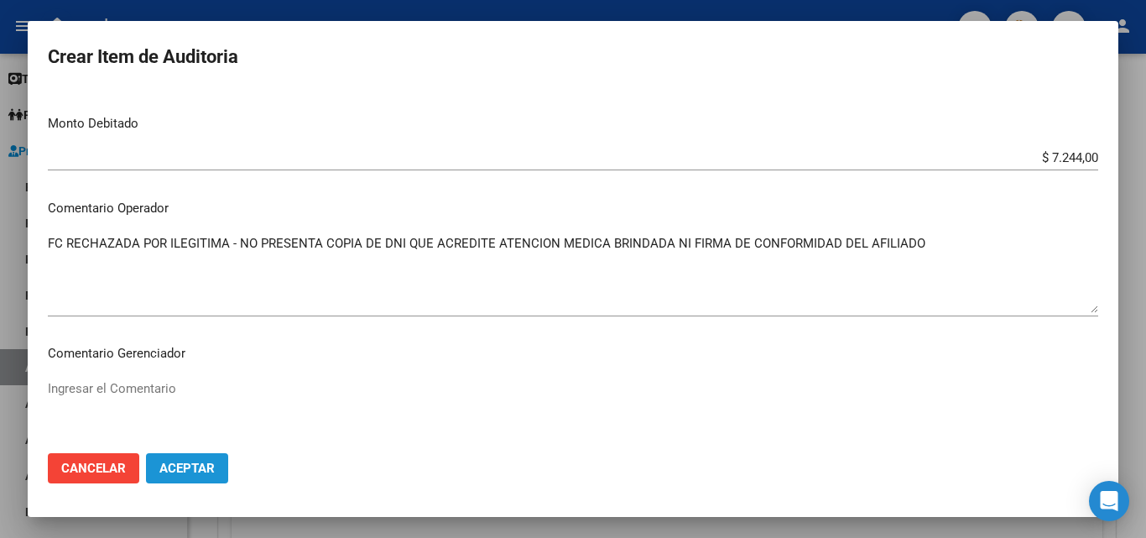
click at [198, 464] on span "Aceptar" at bounding box center [186, 467] width 55 height 15
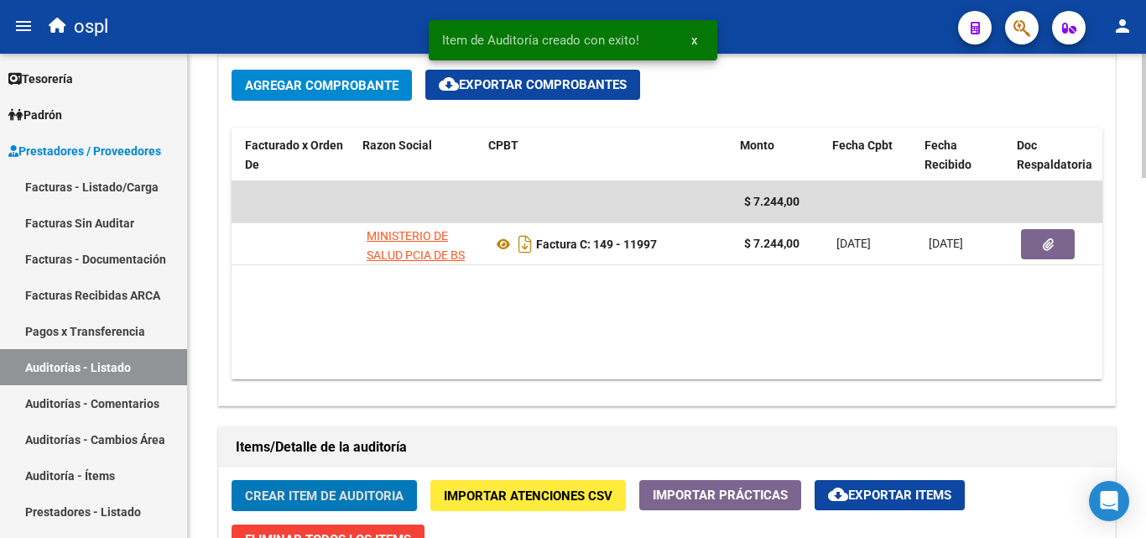
scroll to position [0, 164]
